Goal: Transaction & Acquisition: Purchase product/service

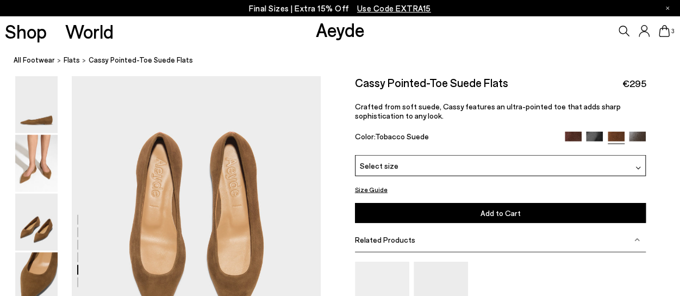
scroll to position [1305, 0]
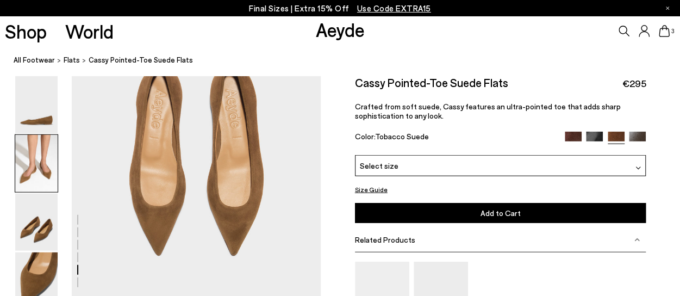
click at [17, 155] on img at bounding box center [36, 163] width 42 height 57
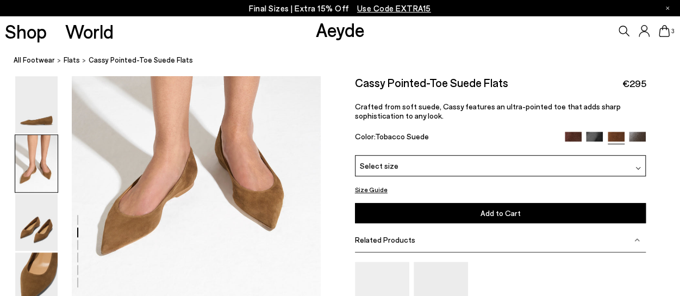
scroll to position [332, 0]
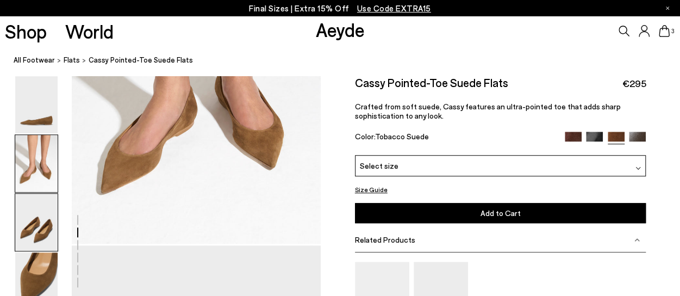
click at [40, 227] on img at bounding box center [36, 222] width 42 height 57
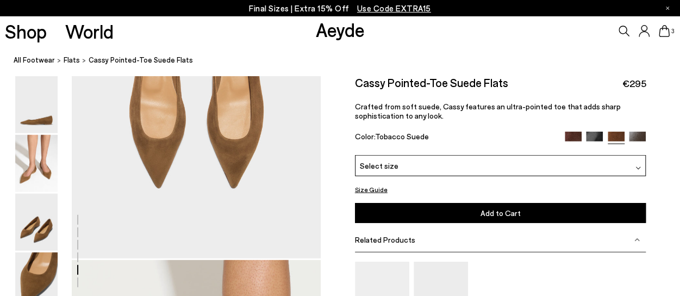
scroll to position [1209, 0]
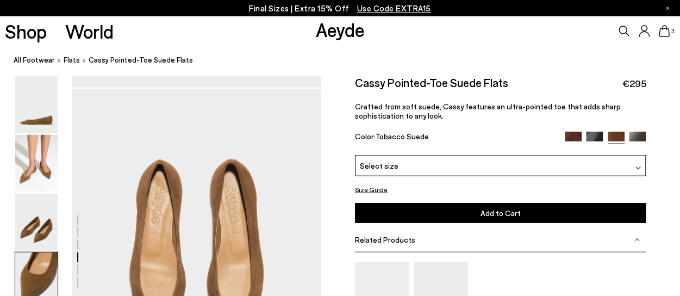
click at [664, 31] on icon at bounding box center [664, 31] width 11 height 12
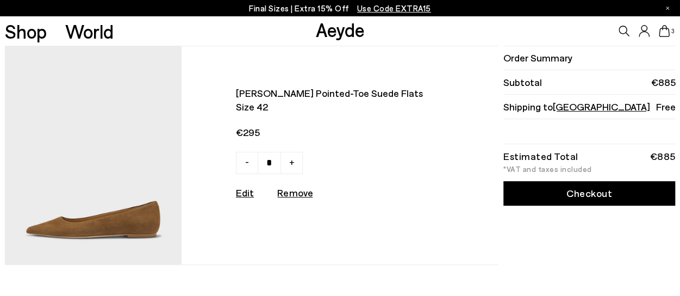
click at [247, 164] on link "-" at bounding box center [247, 163] width 22 height 22
type input "*"
